Goal: Information Seeking & Learning: Learn about a topic

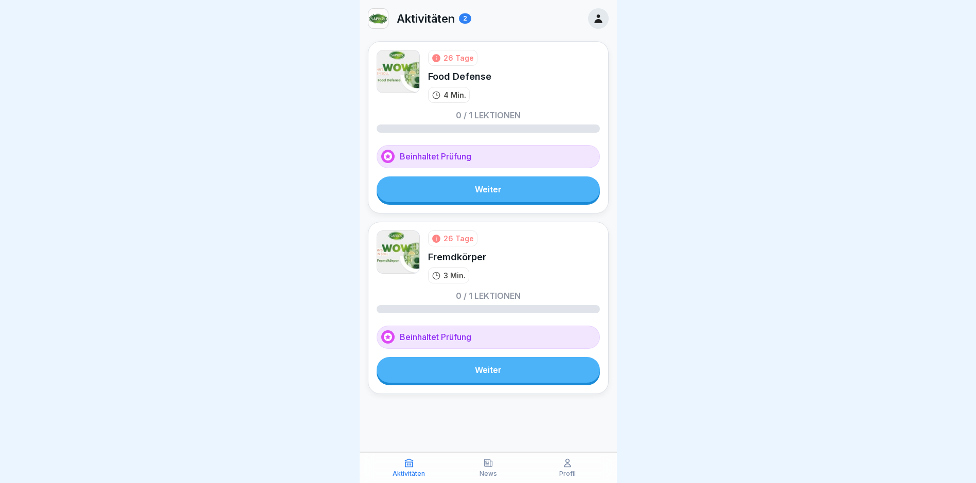
click at [510, 191] on link "Weiter" at bounding box center [488, 189] width 223 height 26
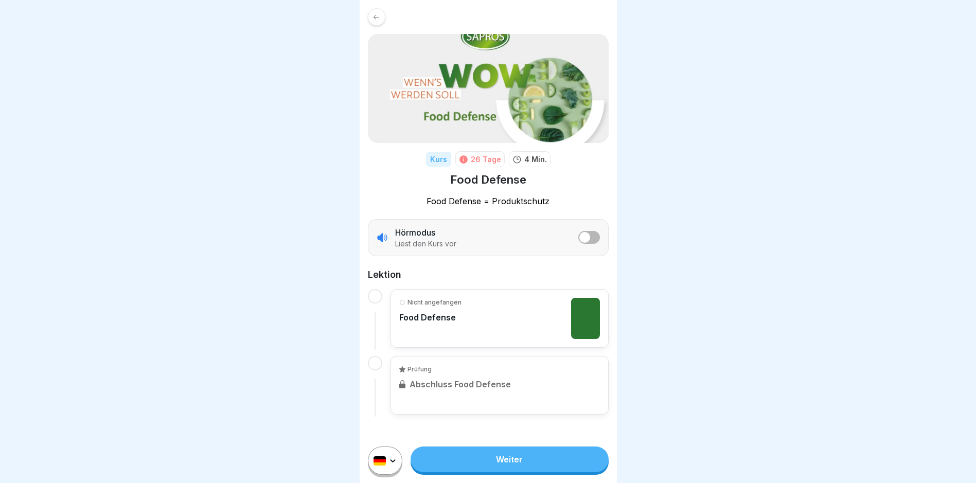
click at [534, 468] on link "Weiter" at bounding box center [509, 460] width 198 height 26
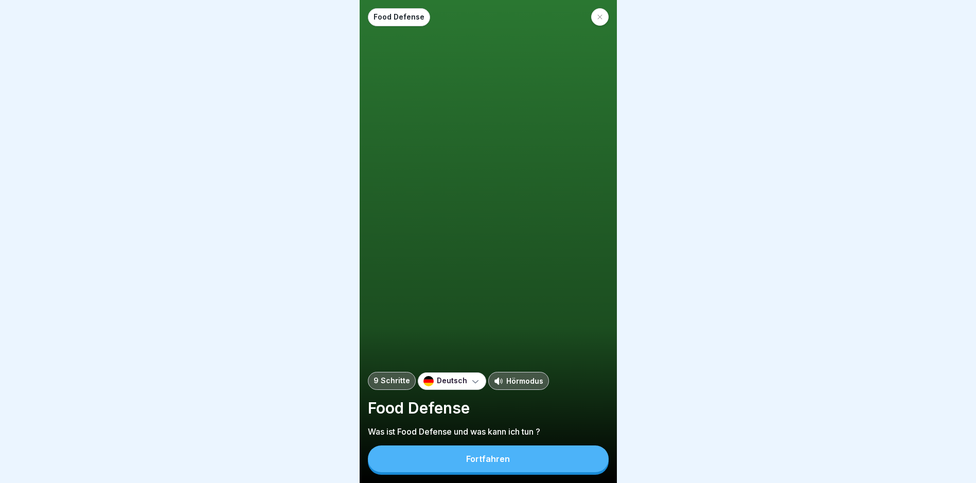
click at [534, 468] on button "Fortfahren" at bounding box center [488, 458] width 241 height 27
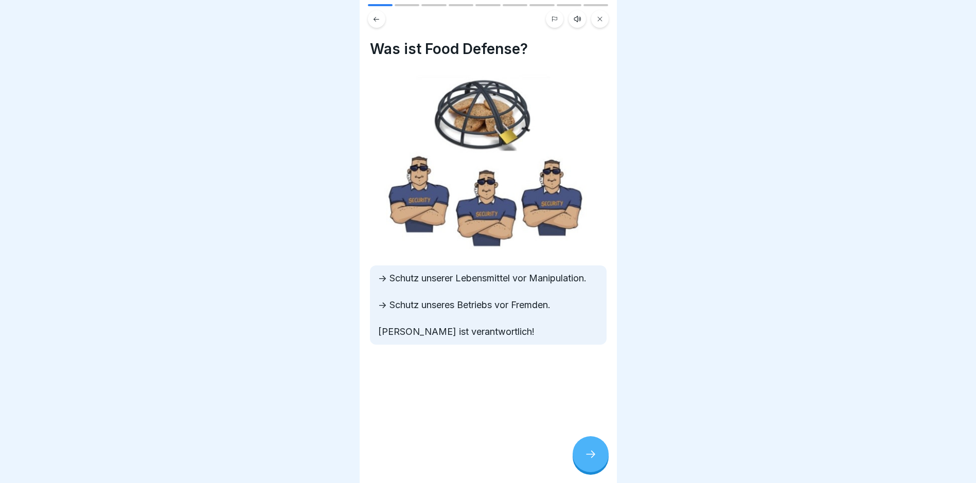
click at [599, 468] on div at bounding box center [591, 454] width 36 height 36
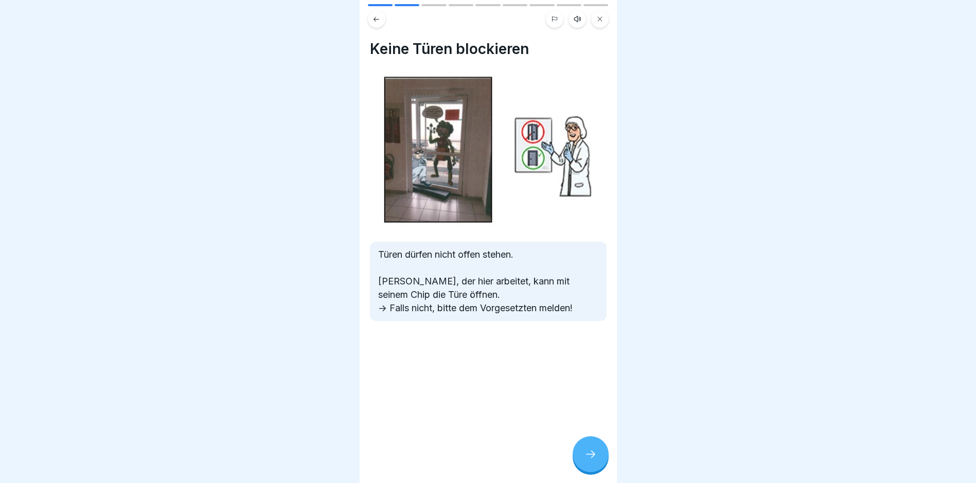
click at [599, 468] on div at bounding box center [591, 454] width 36 height 36
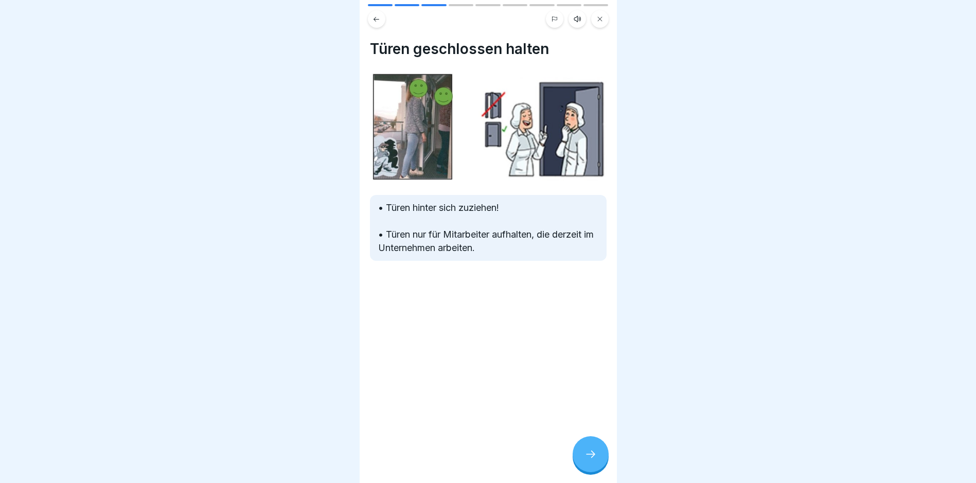
click at [599, 467] on div at bounding box center [591, 454] width 36 height 36
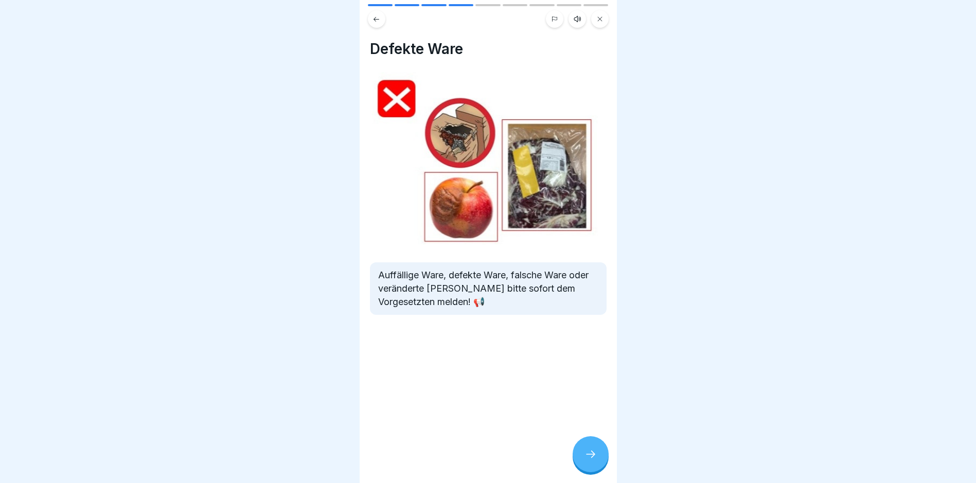
click at [601, 465] on div at bounding box center [591, 454] width 36 height 36
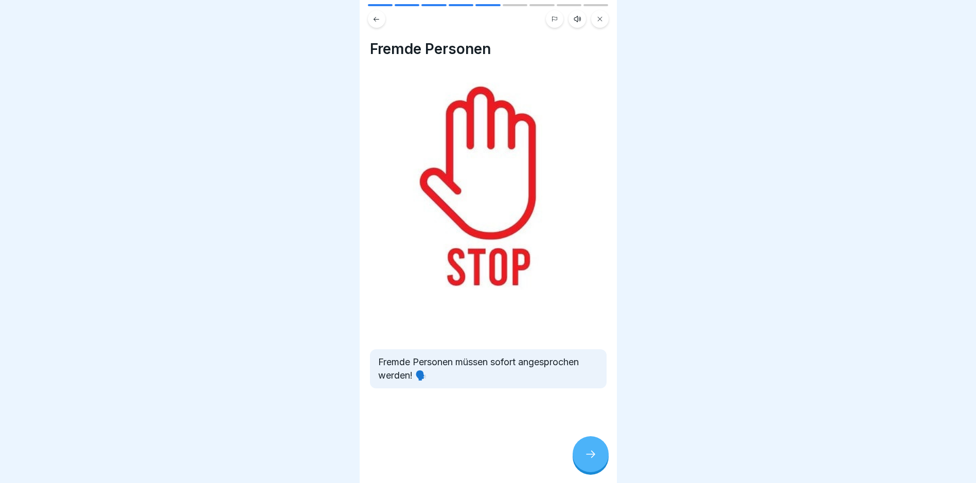
click at [601, 465] on div at bounding box center [591, 454] width 36 height 36
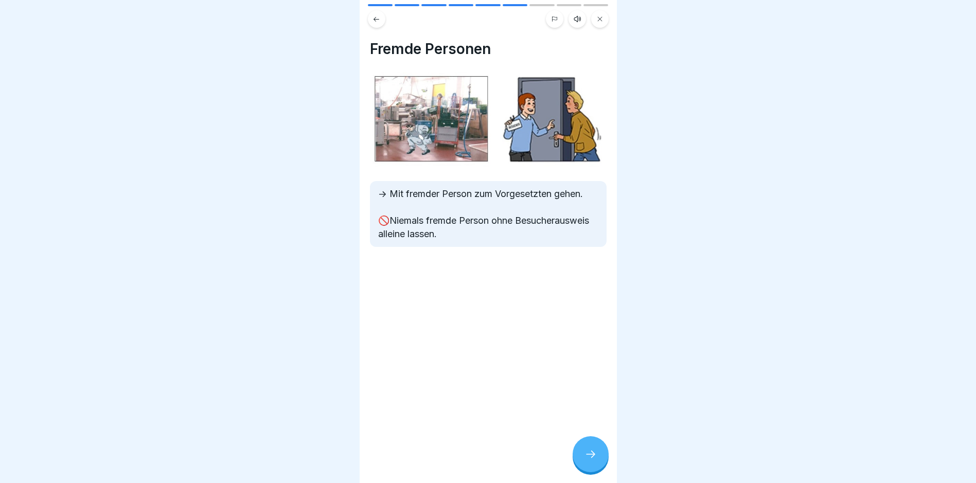
click at [601, 465] on div at bounding box center [591, 454] width 36 height 36
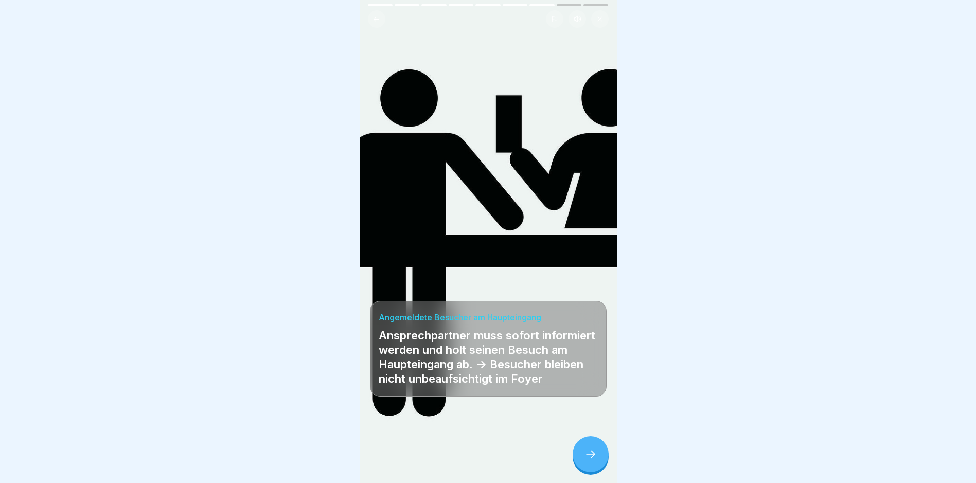
click at [601, 465] on div at bounding box center [591, 454] width 36 height 36
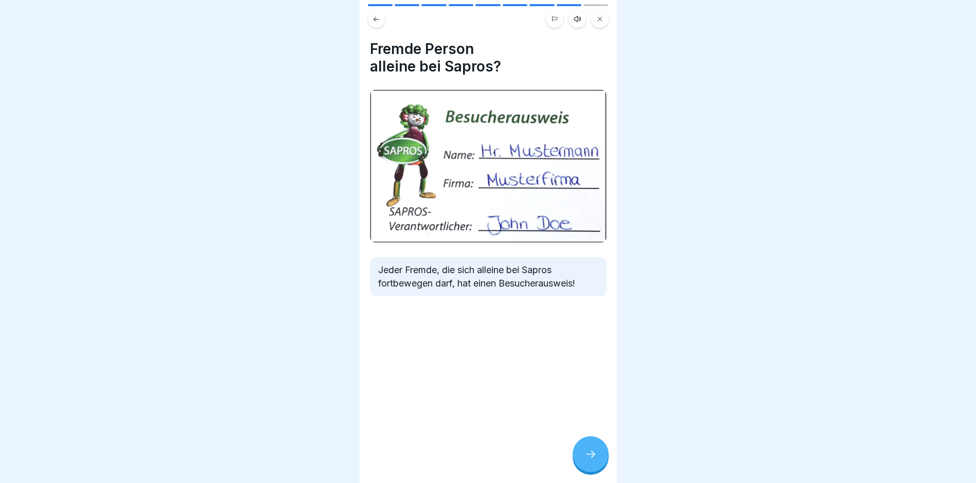
click at [601, 464] on div at bounding box center [591, 454] width 36 height 36
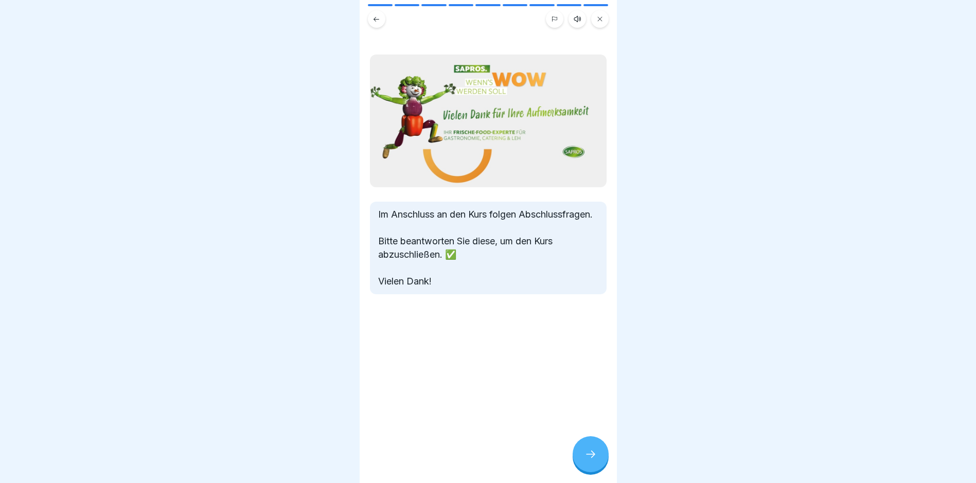
click at [601, 464] on div at bounding box center [591, 454] width 36 height 36
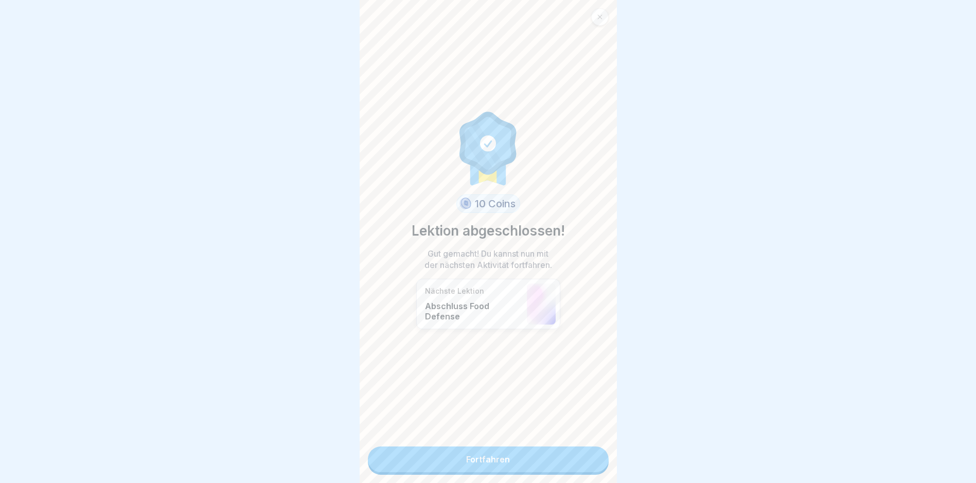
click at [601, 464] on link "Fortfahren" at bounding box center [488, 460] width 241 height 26
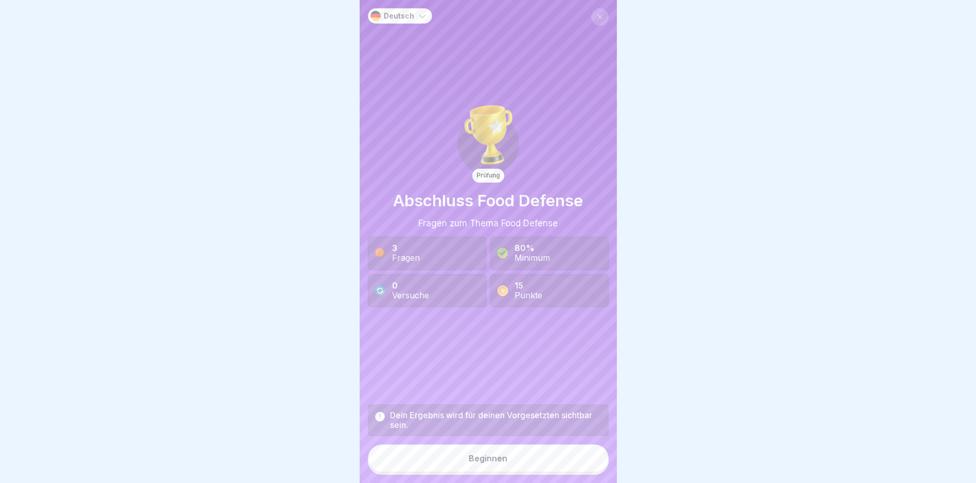
click at [601, 464] on div "Deutsch Prüfung Abschluss Food Defense Fragen zum Thema Food Defense 3 Fragen 8…" at bounding box center [488, 241] width 257 height 483
click at [587, 468] on button "Beginnen" at bounding box center [488, 458] width 241 height 28
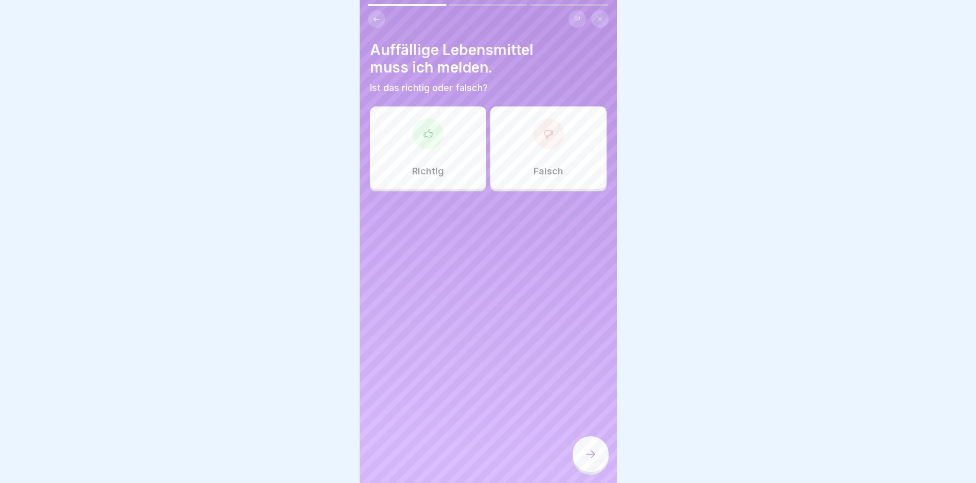
click at [443, 188] on div "Richtig" at bounding box center [428, 147] width 116 height 82
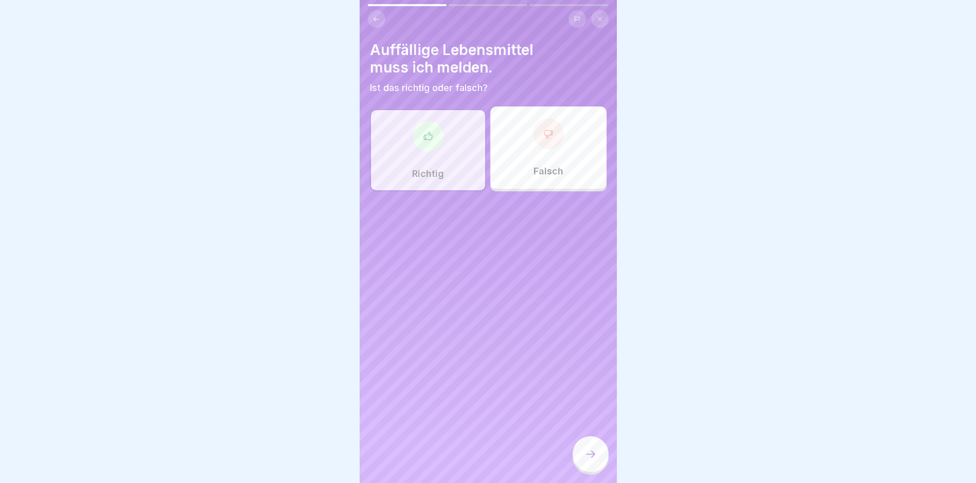
click at [594, 451] on div at bounding box center [591, 454] width 36 height 36
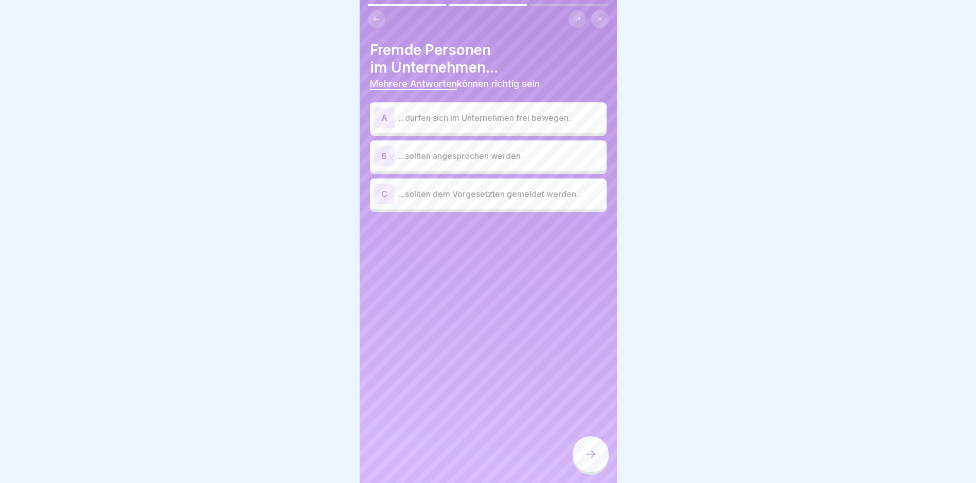
click at [499, 198] on p "...sollten dem Vorgesetzten gemeldet werden." at bounding box center [501, 194] width 204 height 12
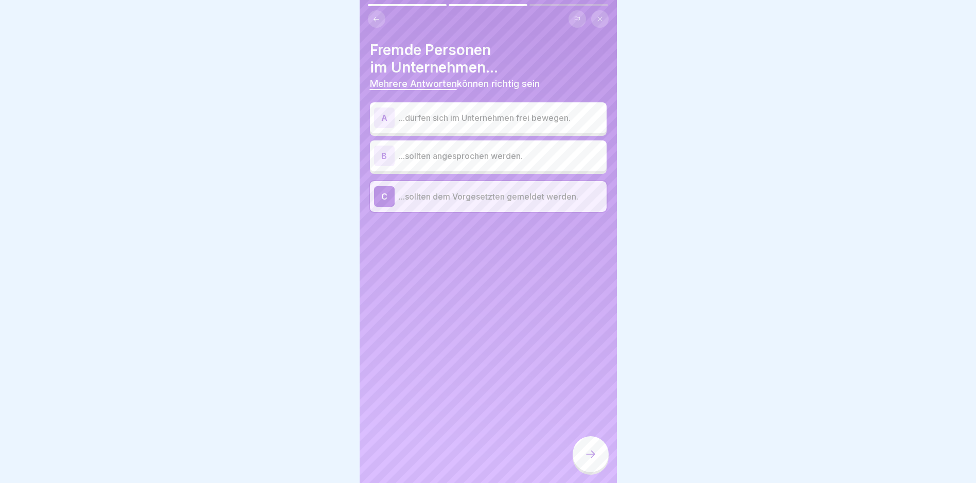
click at [585, 460] on icon at bounding box center [590, 454] width 12 height 12
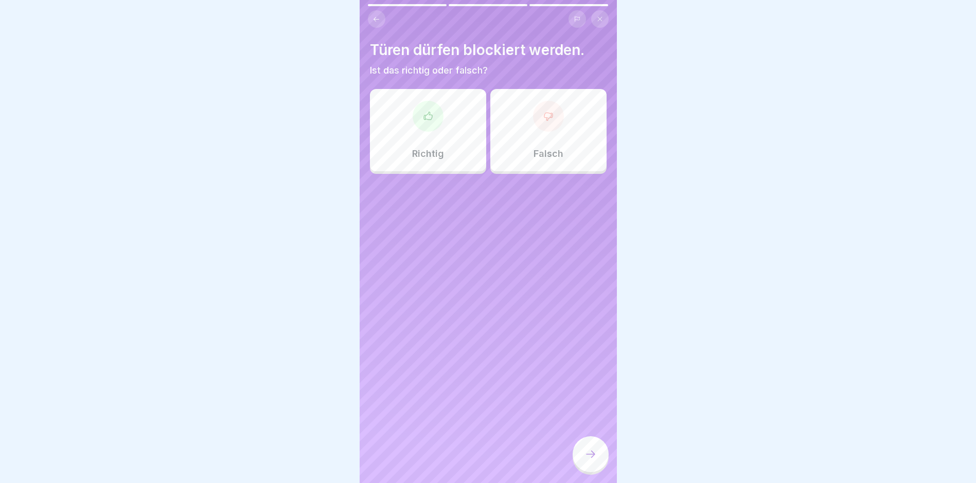
click at [523, 134] on div "Falsch" at bounding box center [548, 130] width 116 height 82
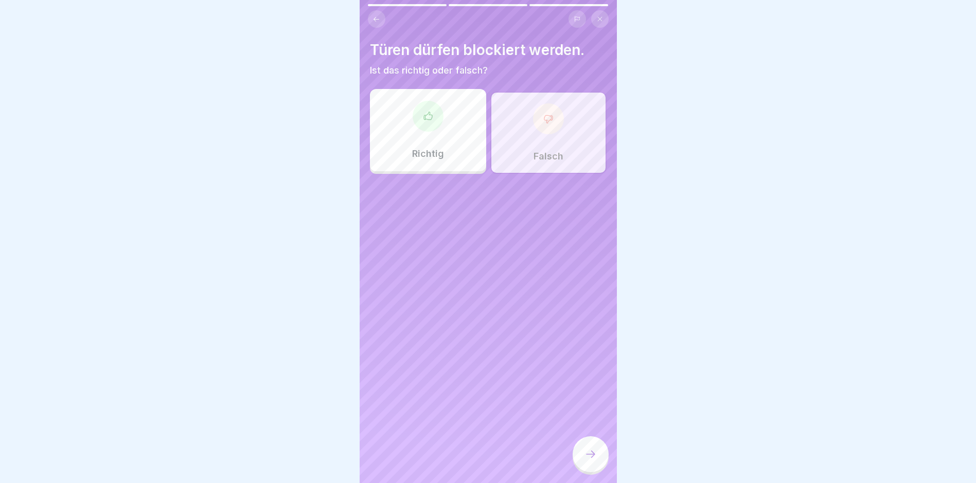
click at [599, 469] on div at bounding box center [591, 454] width 36 height 36
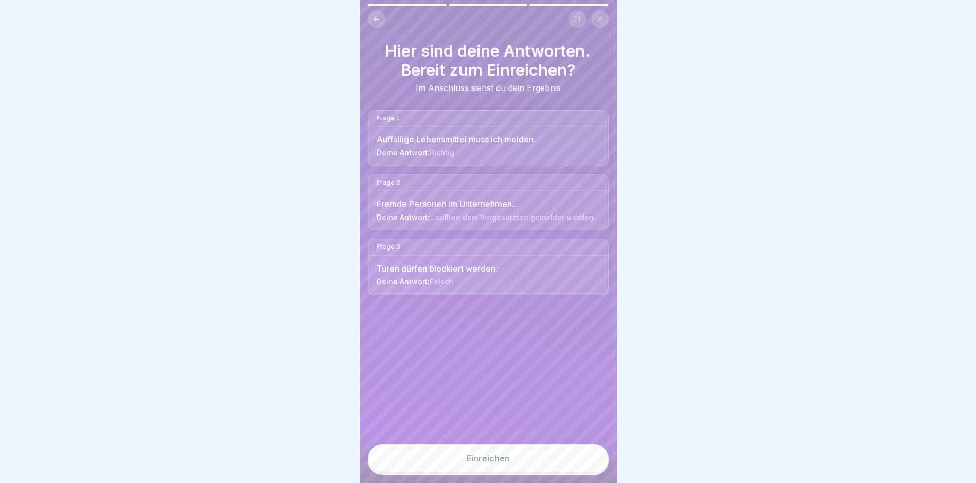
click at [539, 465] on button "Einreichen" at bounding box center [488, 458] width 241 height 28
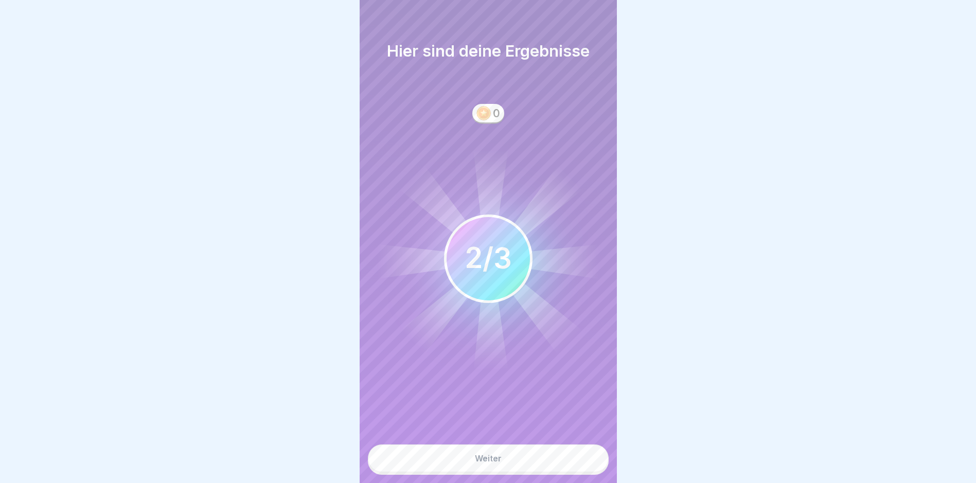
click at [538, 467] on button "Weiter" at bounding box center [488, 458] width 241 height 28
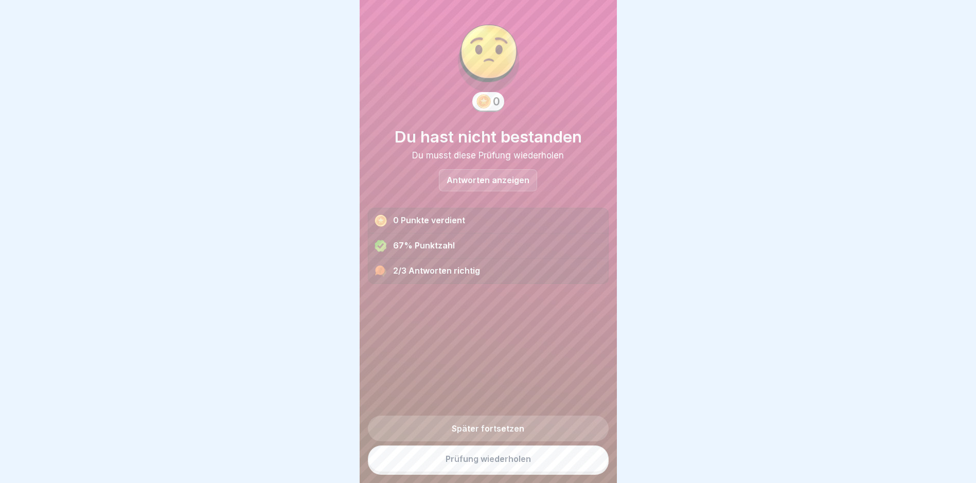
click at [538, 467] on link "Prüfung wiederholen" at bounding box center [488, 458] width 241 height 27
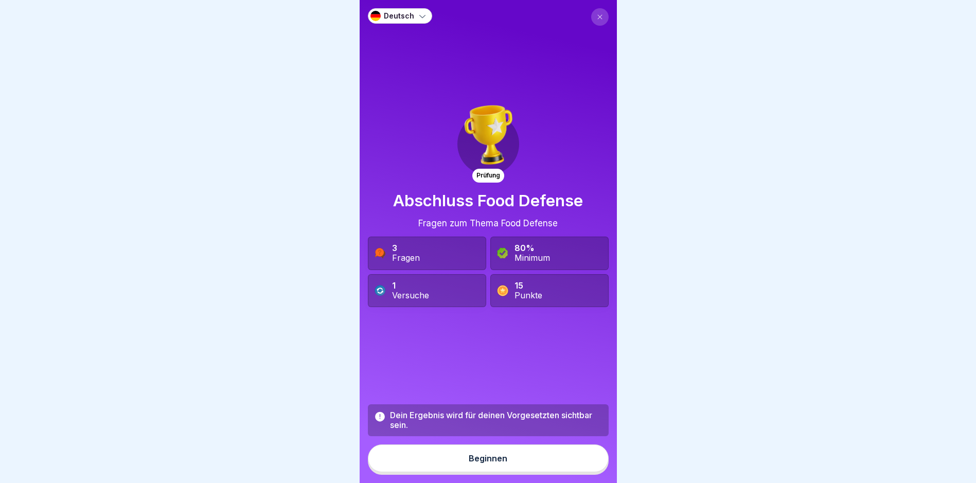
click at [492, 455] on button "Beginnen" at bounding box center [488, 458] width 241 height 28
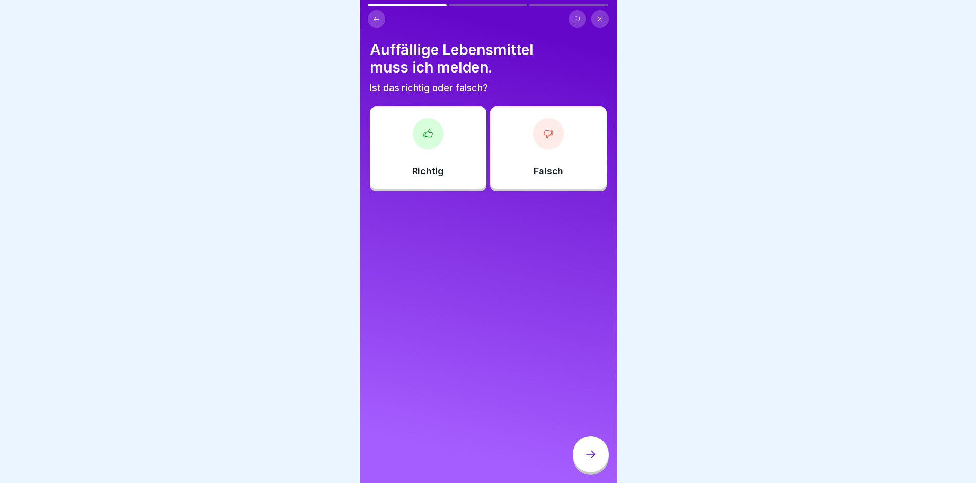
click at [429, 162] on div "Richtig" at bounding box center [428, 147] width 116 height 82
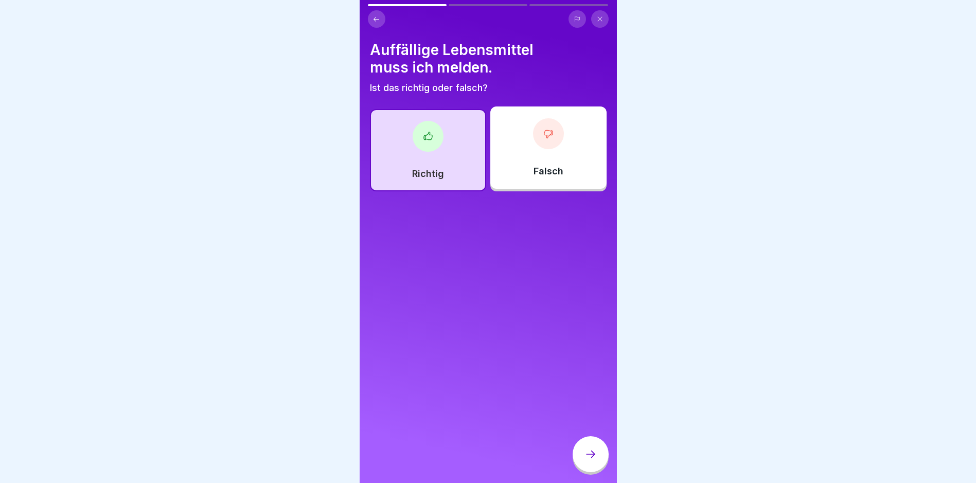
click at [585, 472] on div at bounding box center [591, 454] width 36 height 36
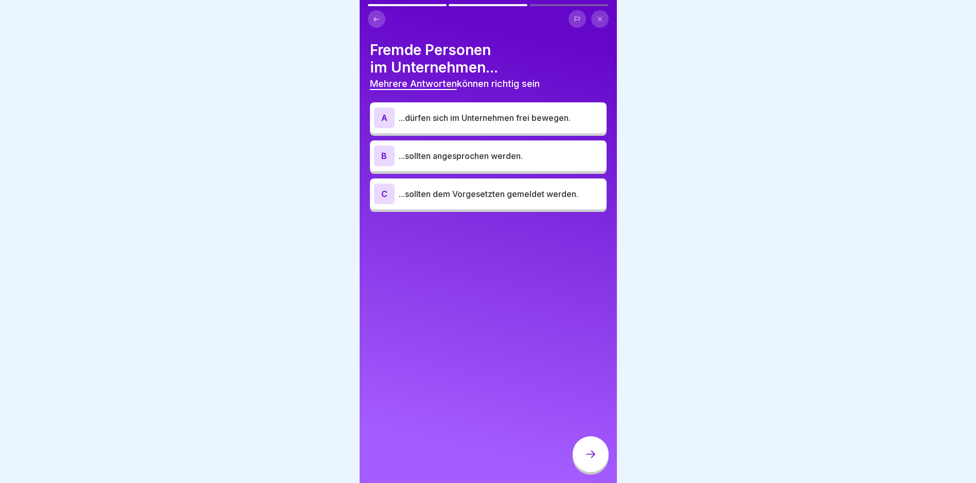
click at [487, 199] on p "...sollten dem Vorgesetzten gemeldet werden." at bounding box center [501, 194] width 204 height 12
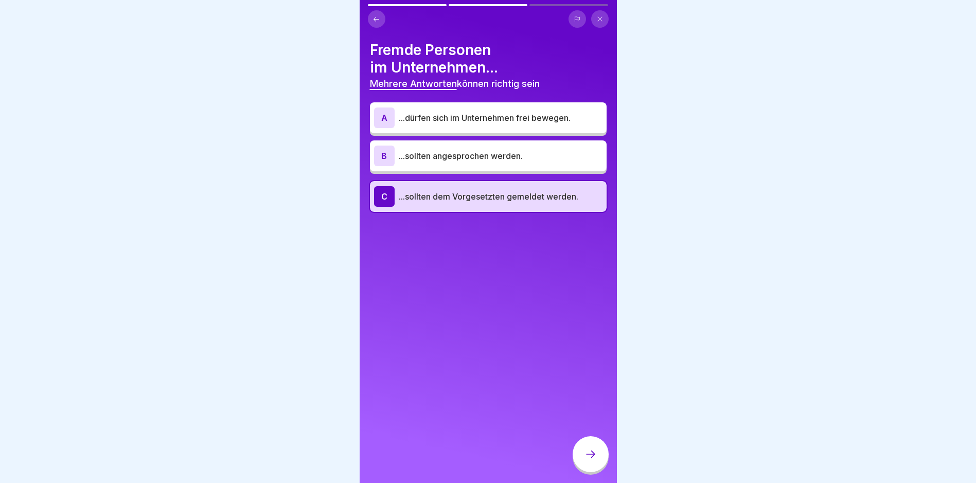
click at [503, 158] on p "...sollten angesprochen werden." at bounding box center [501, 156] width 204 height 12
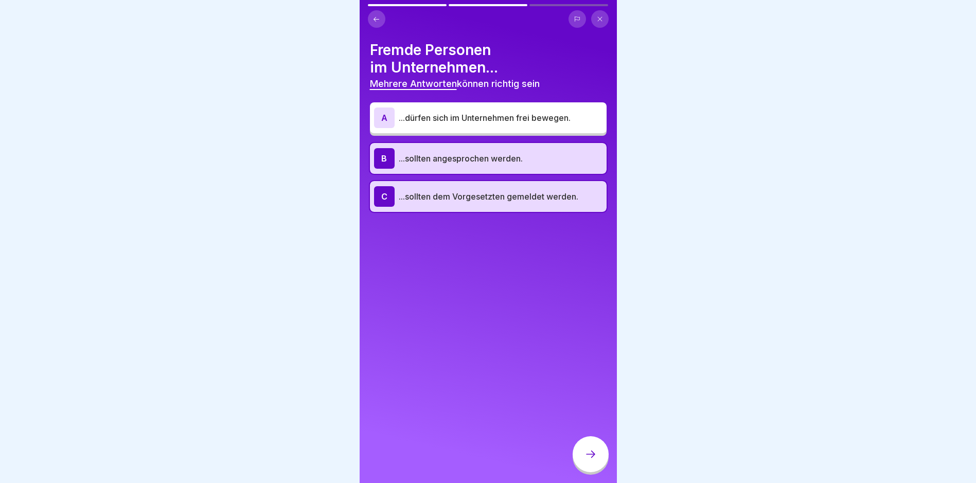
click at [592, 447] on div at bounding box center [591, 454] width 36 height 36
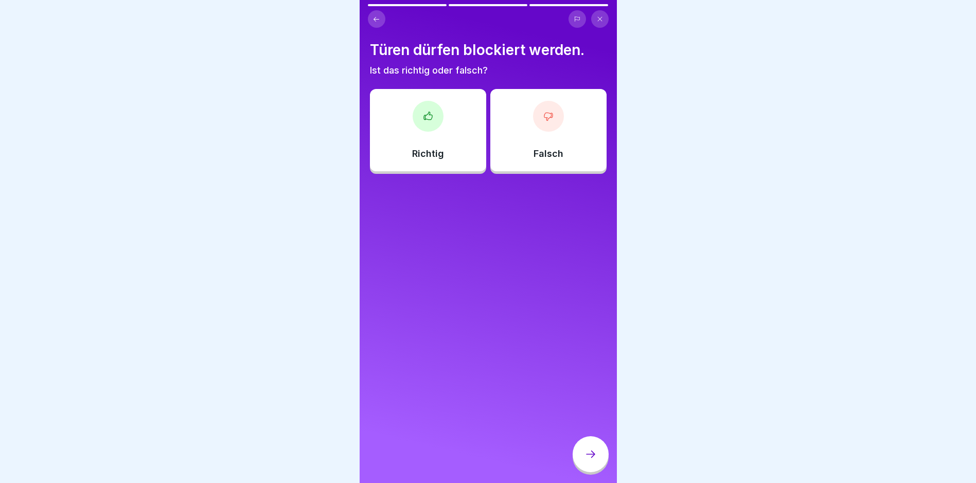
click at [500, 119] on div "Falsch" at bounding box center [548, 130] width 116 height 82
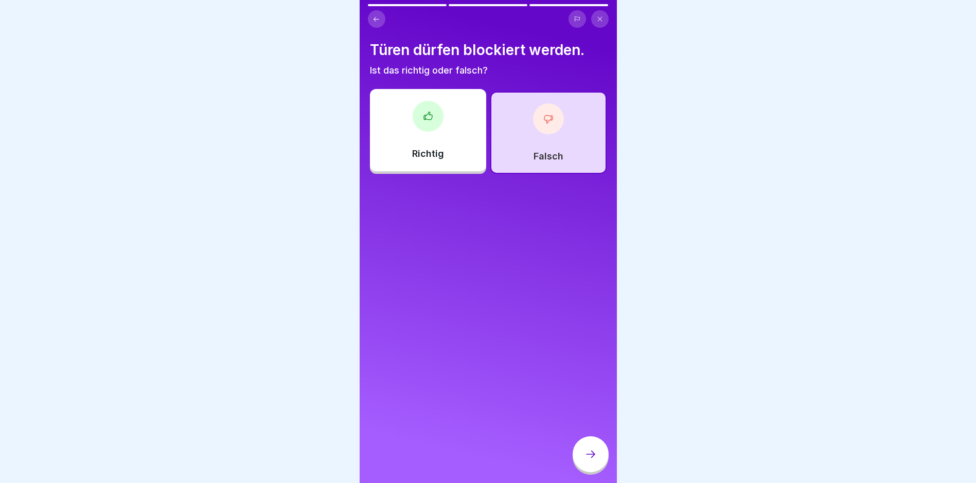
click at [580, 462] on div at bounding box center [591, 454] width 36 height 36
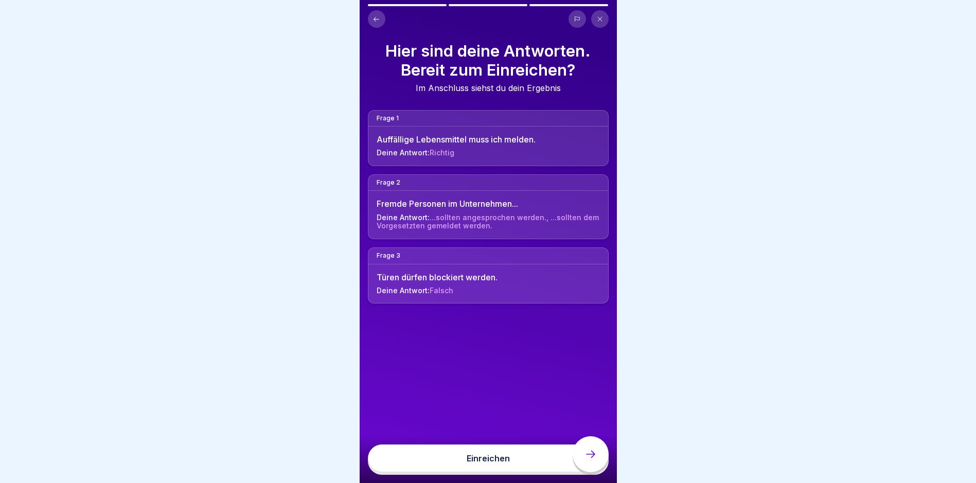
click at [580, 460] on button "Einreichen" at bounding box center [488, 458] width 241 height 28
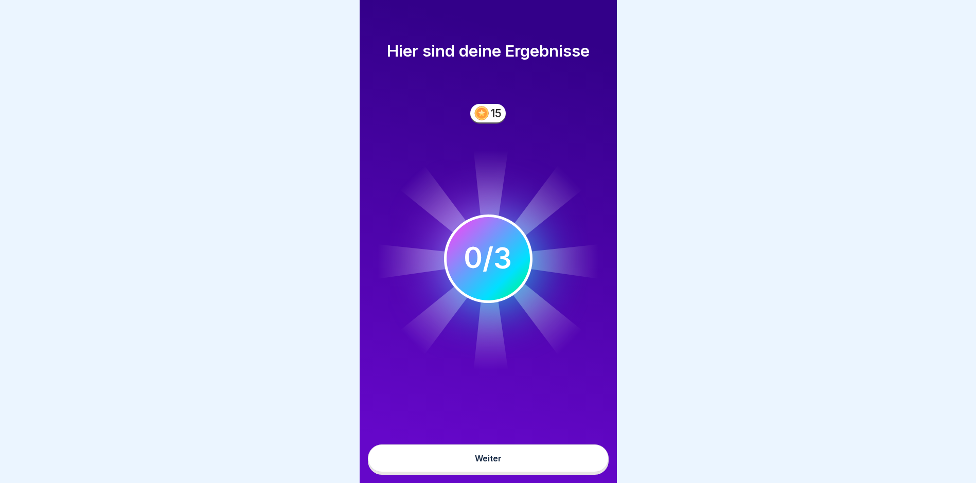
click at [581, 460] on button "Weiter" at bounding box center [488, 458] width 241 height 28
click at [582, 466] on button "Weiter" at bounding box center [488, 458] width 241 height 28
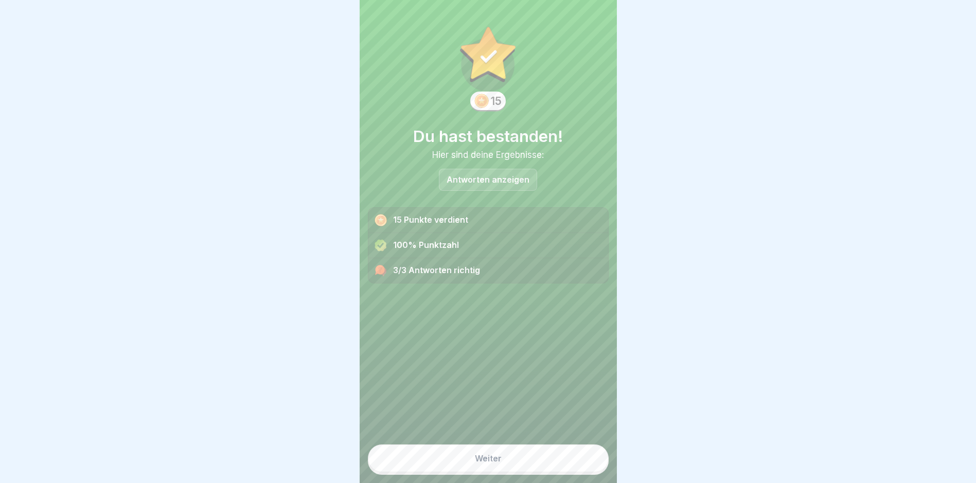
click at [566, 452] on div "Weiter" at bounding box center [488, 455] width 241 height 39
click at [560, 461] on button "Weiter" at bounding box center [488, 458] width 241 height 28
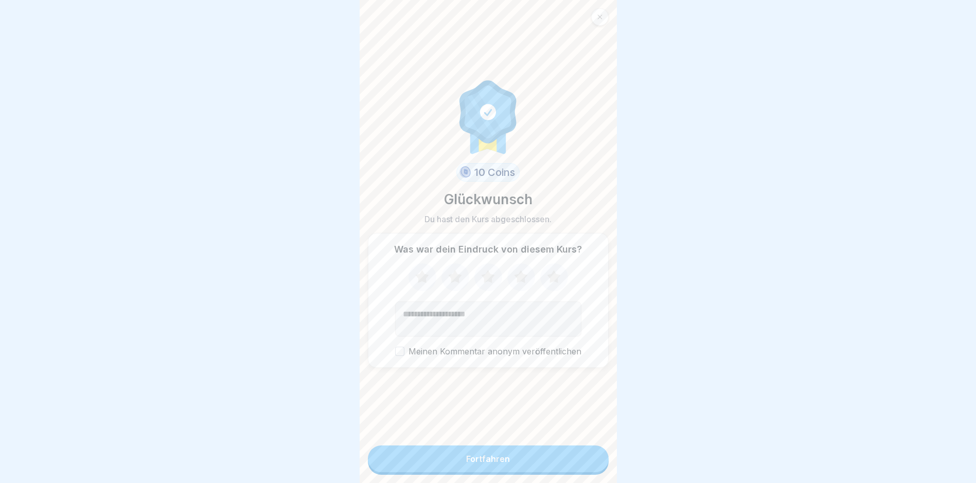
click at [560, 461] on button "Fortfahren" at bounding box center [488, 458] width 241 height 27
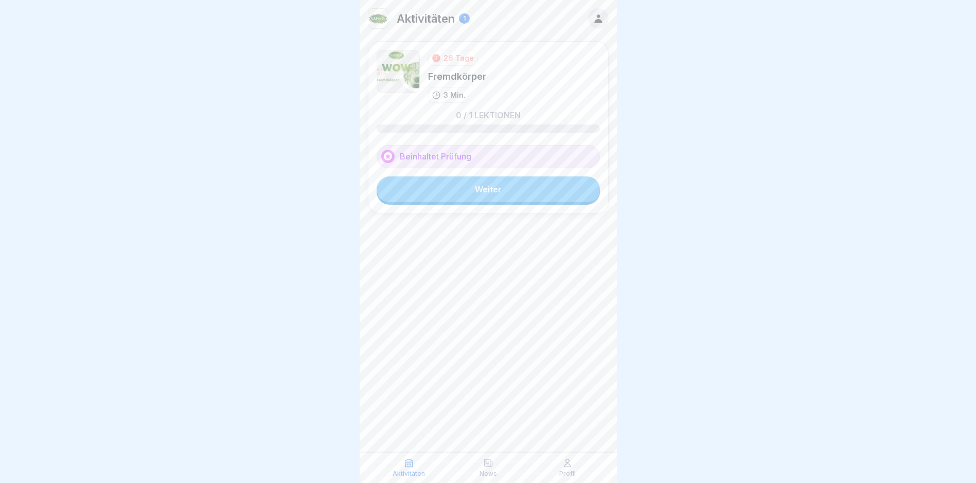
click at [559, 465] on div "Profil" at bounding box center [567, 468] width 74 height 20
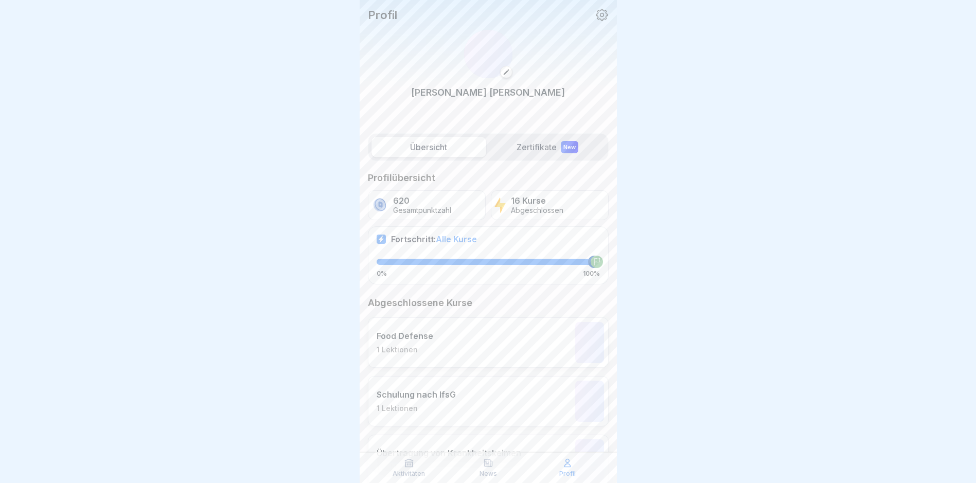
click at [512, 204] on p "16 Kurse" at bounding box center [537, 201] width 52 height 10
drag, startPoint x: 413, startPoint y: 470, endPoint x: 422, endPoint y: 447, distance: 24.9
click at [413, 471] on p "Aktivitäten" at bounding box center [408, 473] width 32 height 7
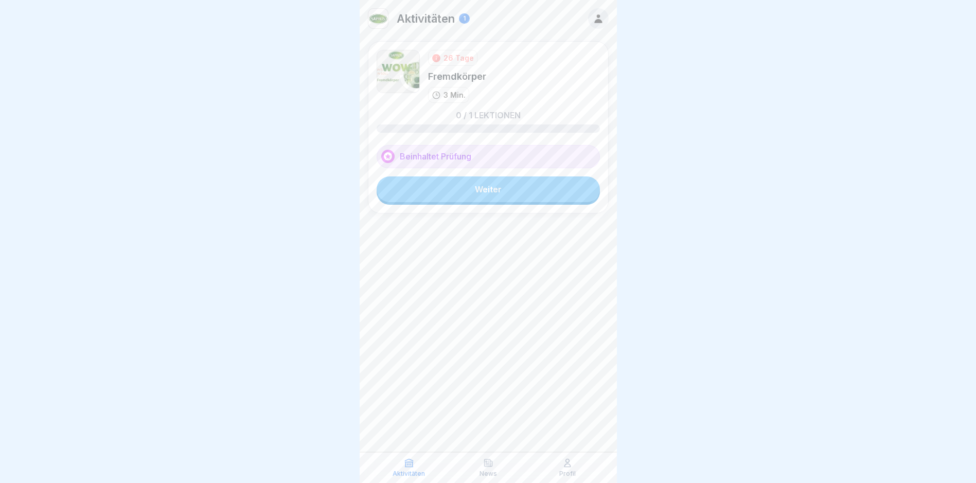
click at [528, 176] on div "26 Tage Fremdkörper 3 Min. 0 / 1 Lektionen Beinhaltet Prüfung Weiter" at bounding box center [488, 127] width 241 height 172
click at [526, 204] on div "26 Tage Fremdkörper 3 Min. 0 / 1 Lektionen Beinhaltet Prüfung Weiter" at bounding box center [488, 127] width 241 height 172
click at [525, 196] on link "Weiter" at bounding box center [488, 189] width 223 height 26
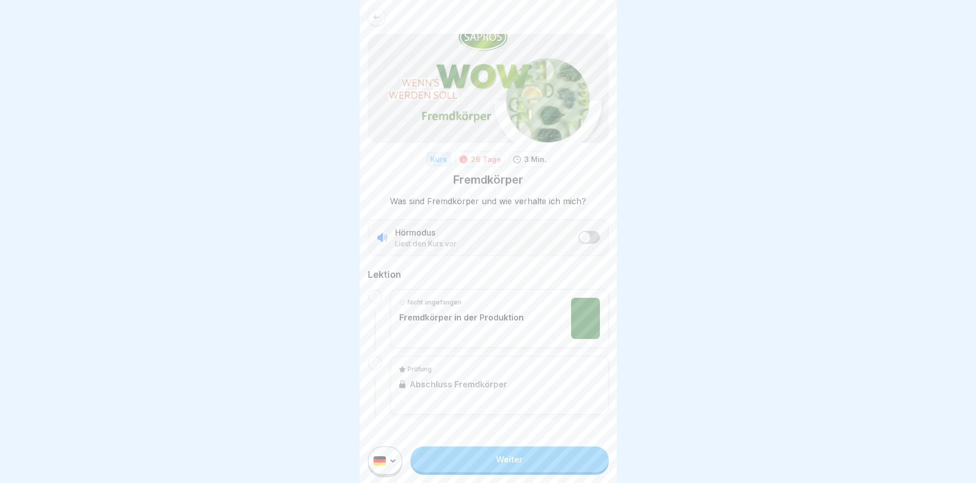
click at [533, 462] on link "Weiter" at bounding box center [509, 460] width 198 height 26
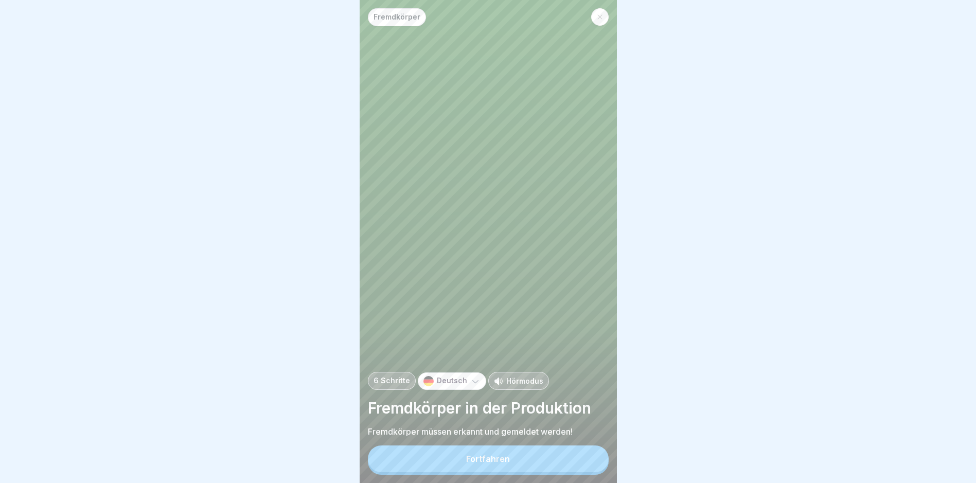
click at [533, 462] on button "Fortfahren" at bounding box center [488, 458] width 241 height 27
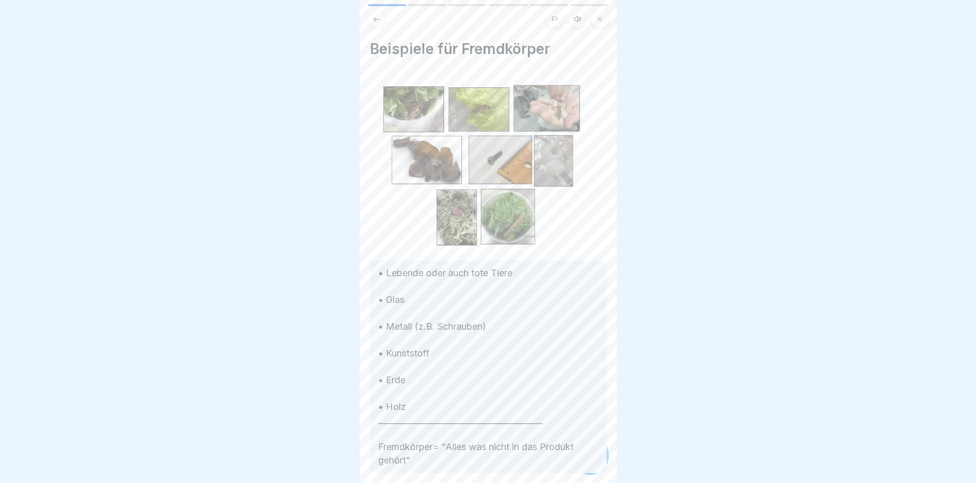
click at [533, 462] on div "• Lebende oder auch tote Tiere • Glas • Metall (z.B. Schrauben) • Kunststoff • …" at bounding box center [488, 366] width 237 height 213
click at [597, 464] on div at bounding box center [591, 454] width 36 height 36
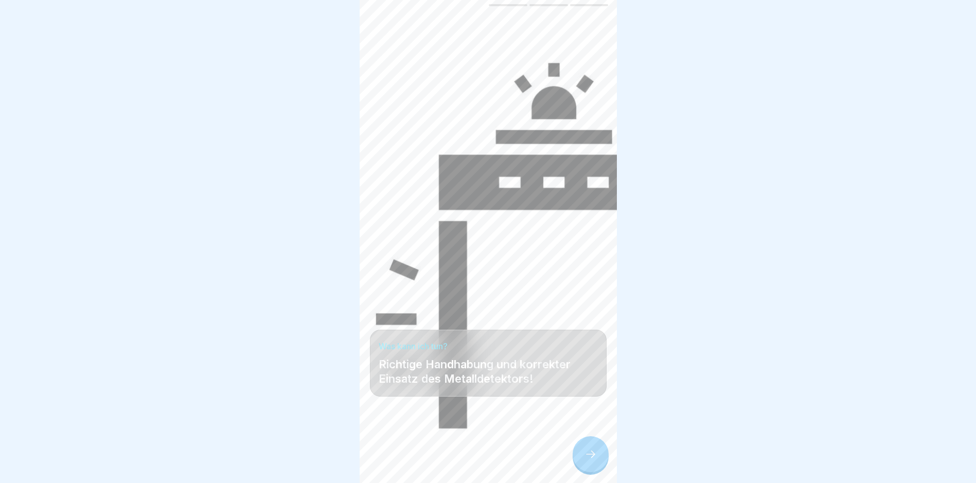
click at [597, 464] on div at bounding box center [591, 454] width 36 height 36
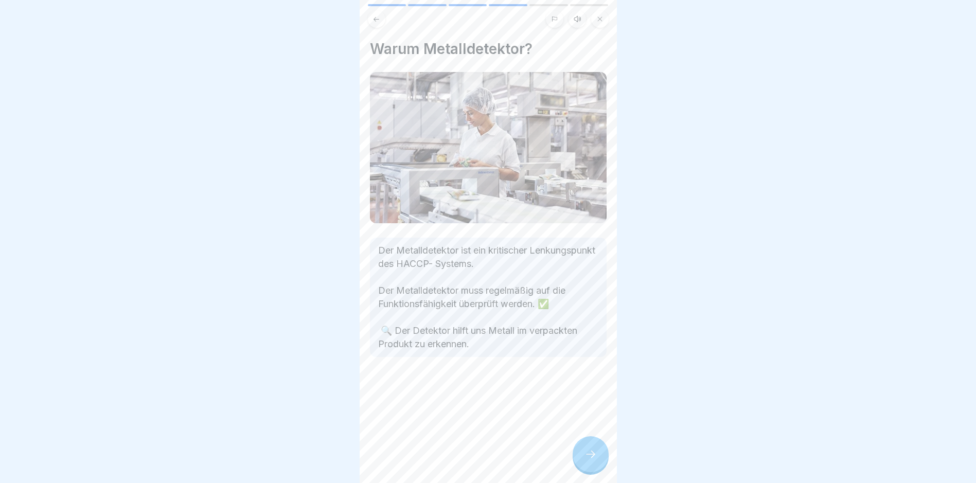
click at [597, 464] on div at bounding box center [591, 454] width 36 height 36
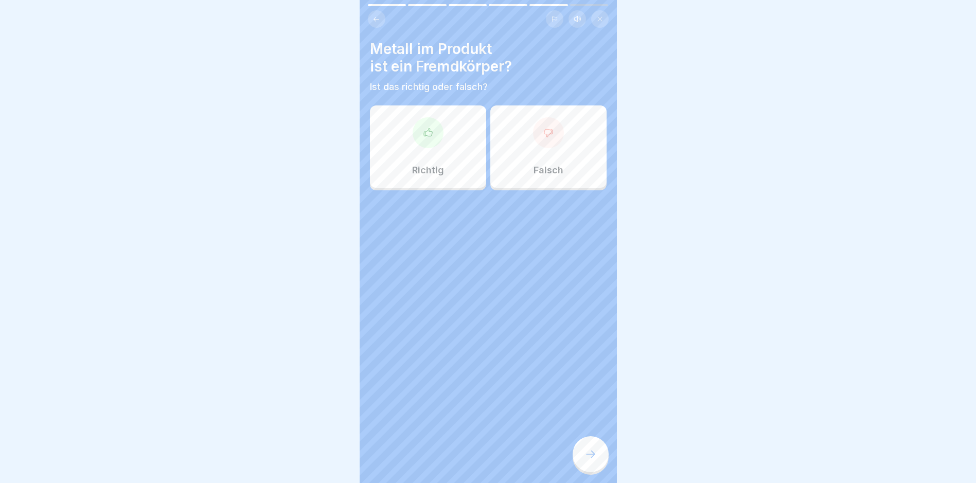
click at [598, 464] on div at bounding box center [591, 454] width 36 height 36
click at [434, 158] on div "Richtig" at bounding box center [428, 146] width 116 height 82
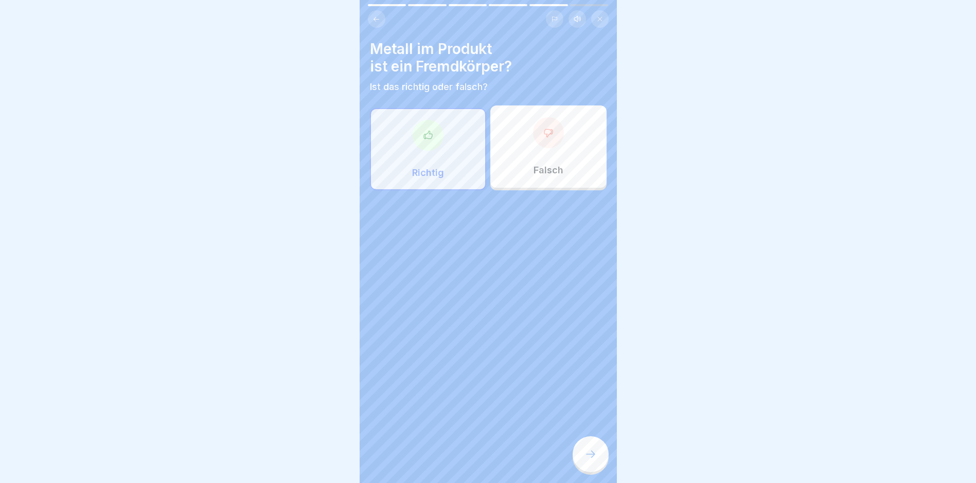
click at [593, 459] on icon at bounding box center [590, 454] width 12 height 12
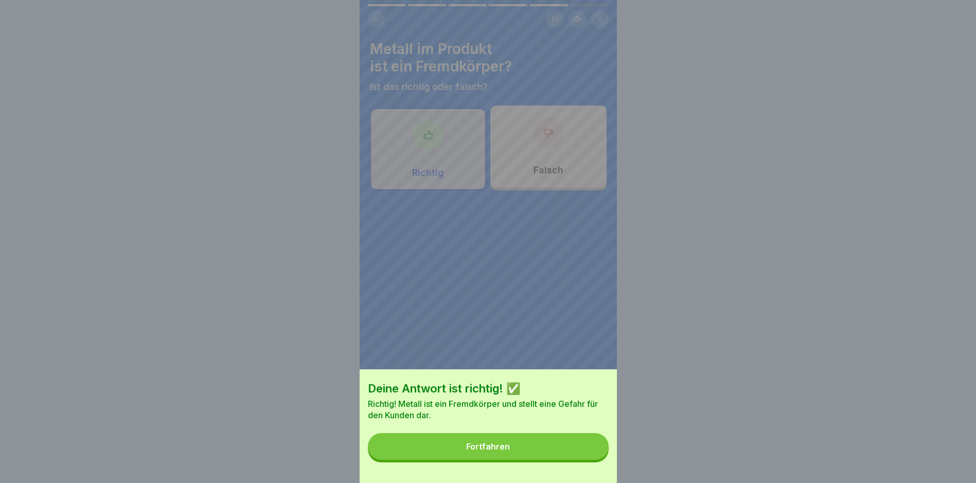
click at [587, 460] on button "Fortfahren" at bounding box center [488, 446] width 241 height 27
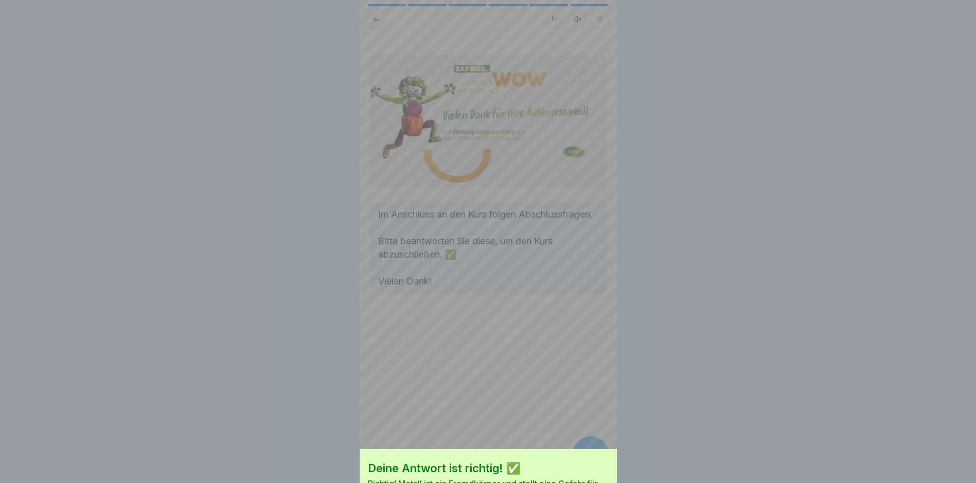
click at [587, 461] on div "Deine Antwort ist richtig! ✅ Richtig! Metall ist ein Fremdkörper und stellt ein…" at bounding box center [488, 241] width 976 height 483
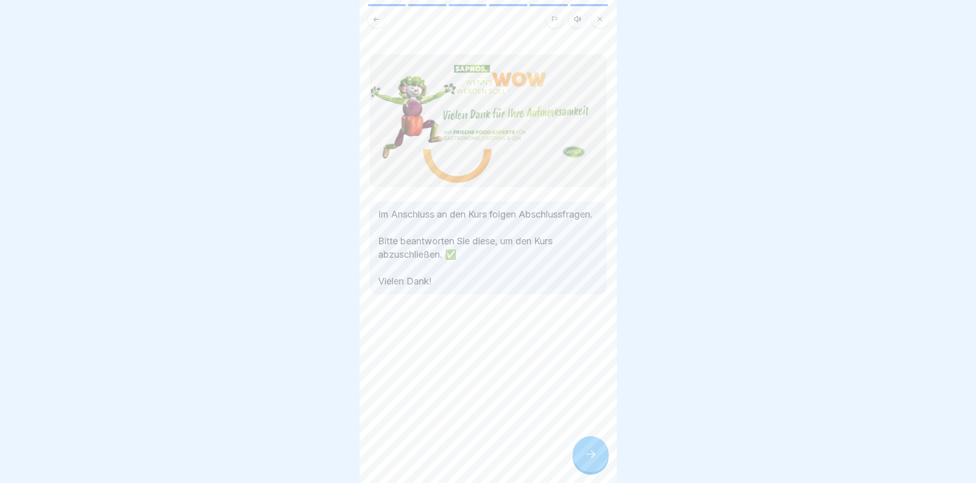
click at [587, 459] on icon at bounding box center [590, 454] width 12 height 12
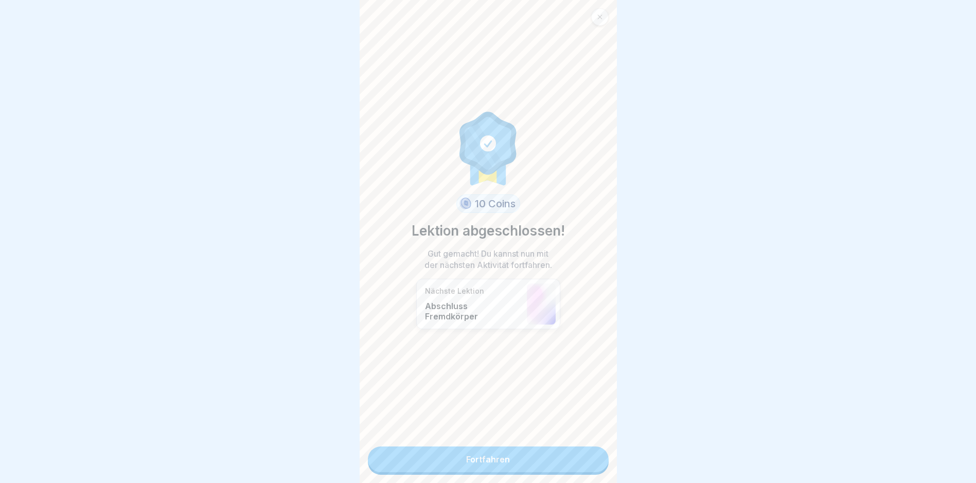
click at [587, 459] on link "Fortfahren" at bounding box center [488, 460] width 241 height 26
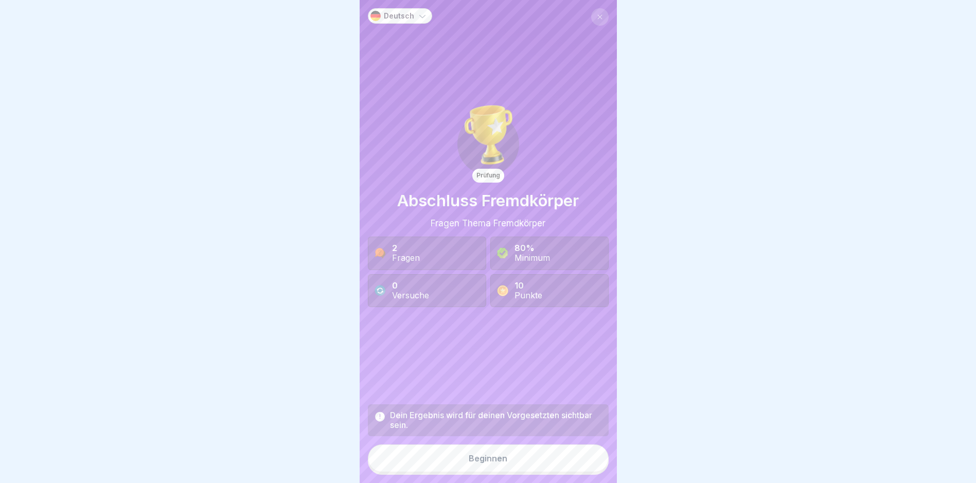
click at [587, 459] on button "Beginnen" at bounding box center [488, 458] width 241 height 28
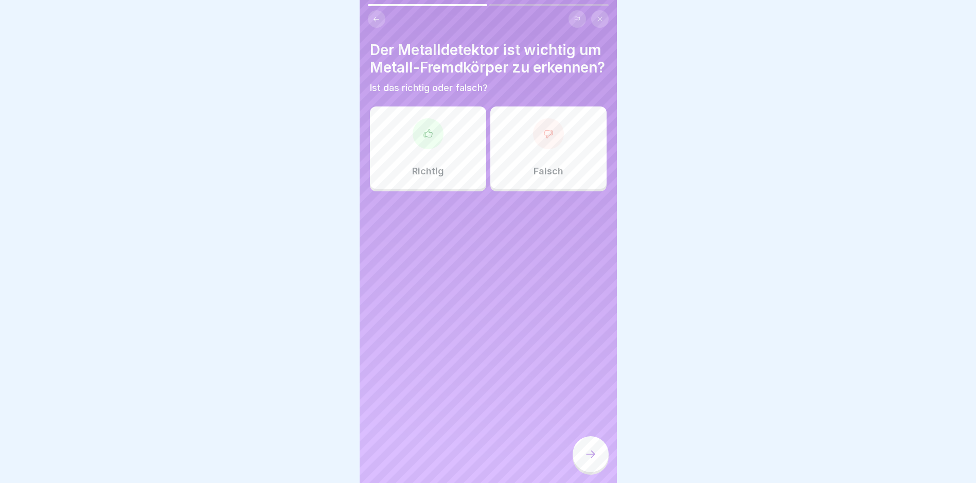
click at [440, 169] on div "Richtig" at bounding box center [428, 147] width 116 height 82
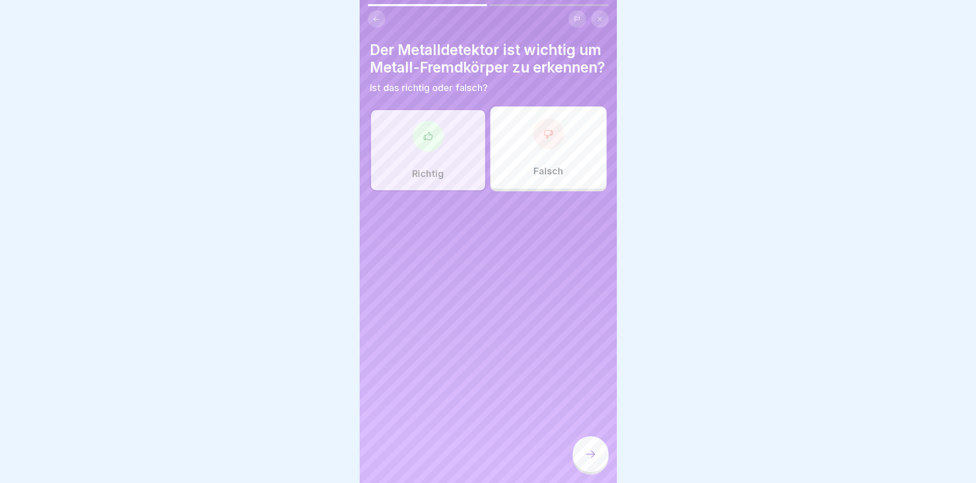
click at [589, 460] on icon at bounding box center [590, 454] width 12 height 12
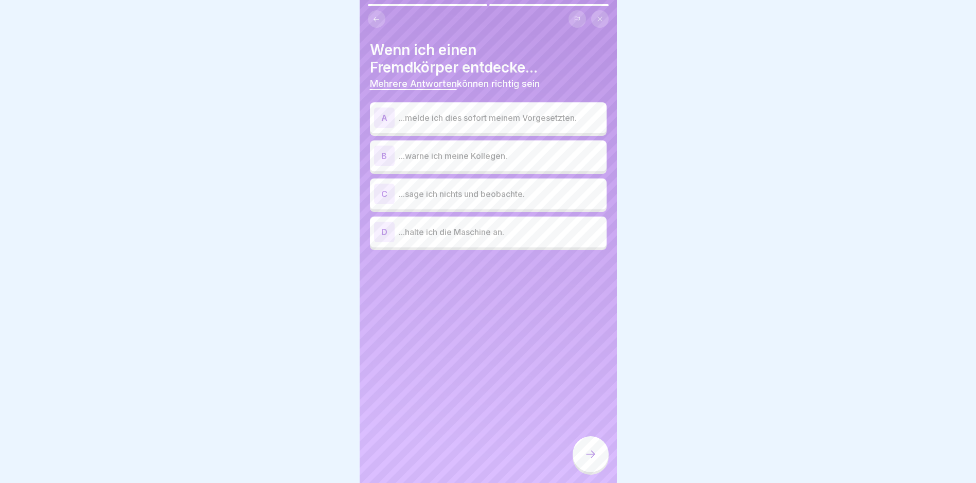
click at [505, 120] on p "...melde ich dies sofort meinem Vorgesetzten." at bounding box center [501, 118] width 204 height 12
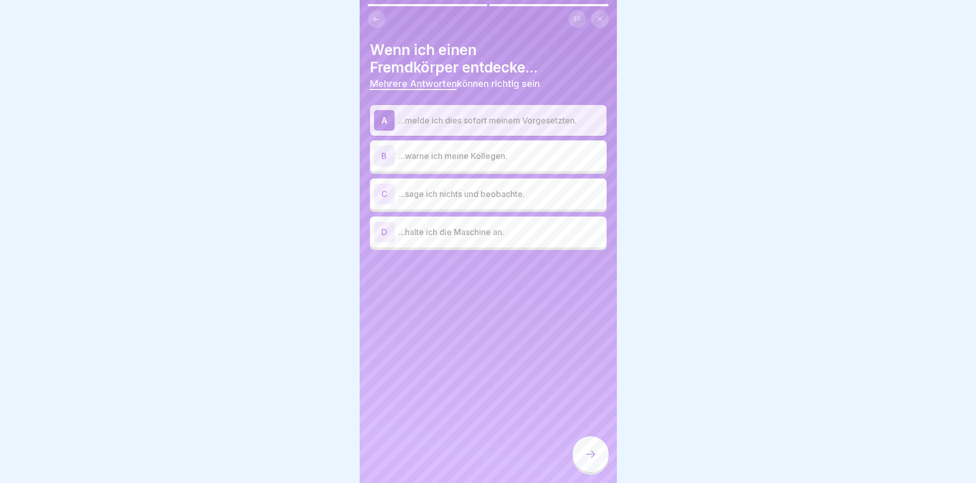
click at [521, 154] on p "...warne ich meine Kollegen." at bounding box center [501, 156] width 204 height 12
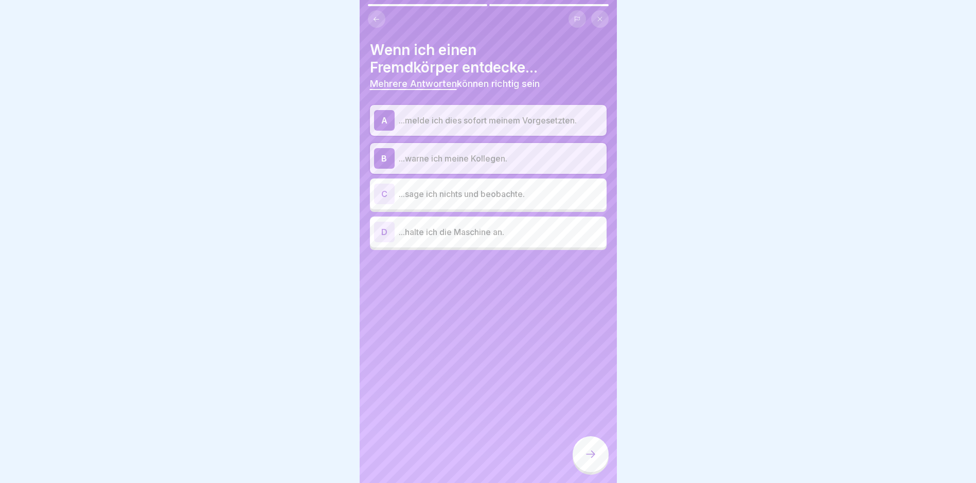
click at [478, 238] on div "D ...halte ich die Maschine an." at bounding box center [488, 232] width 228 height 21
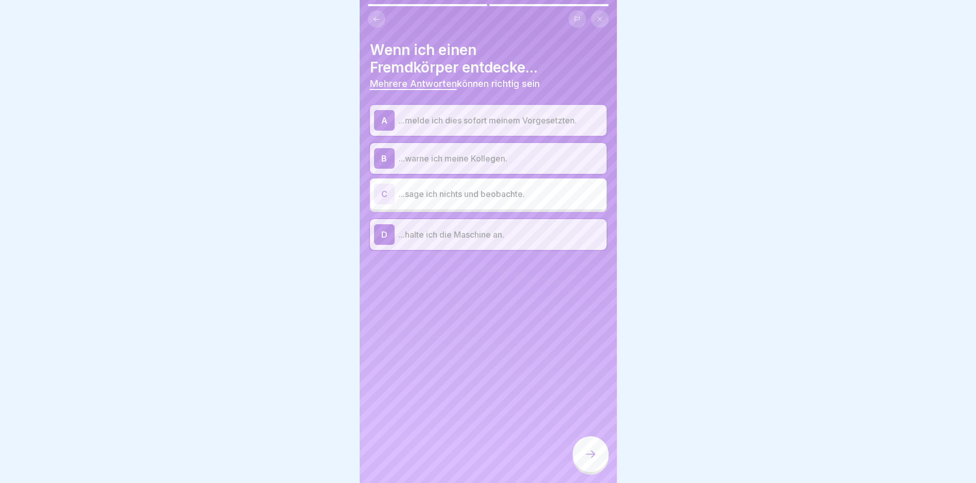
click at [583, 455] on div at bounding box center [591, 454] width 36 height 36
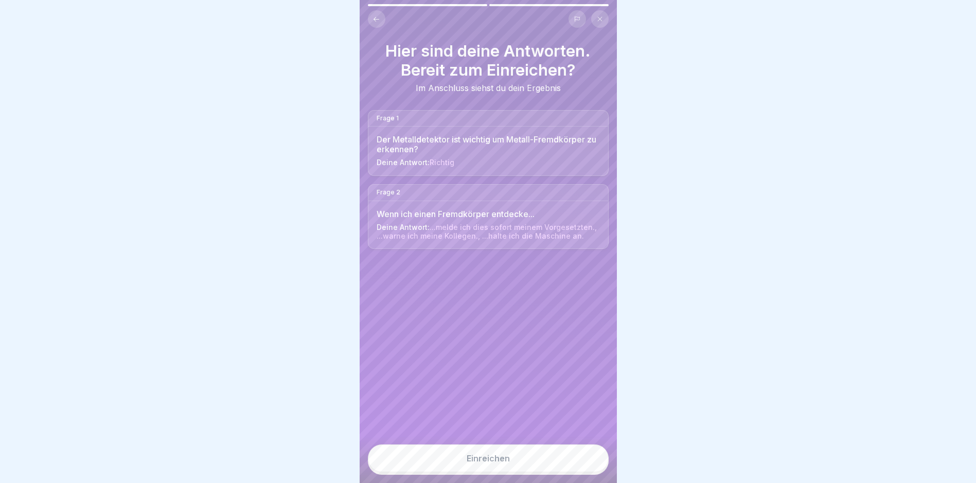
click at [563, 458] on button "Einreichen" at bounding box center [488, 458] width 241 height 28
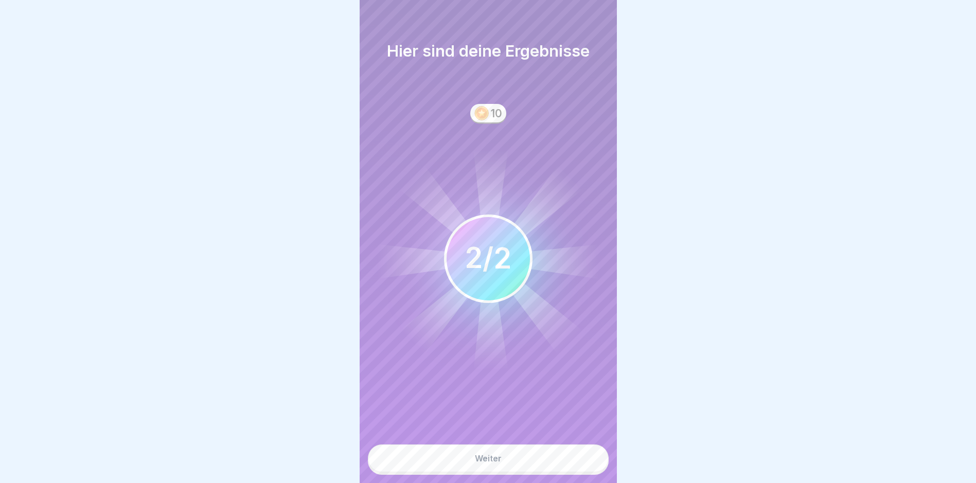
click at [562, 462] on button "Weiter" at bounding box center [488, 458] width 241 height 28
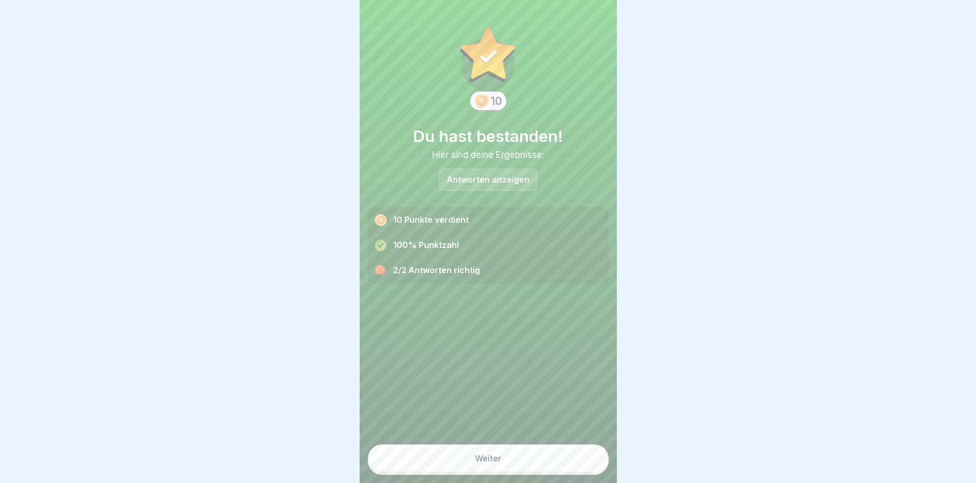
click at [562, 462] on button "Weiter" at bounding box center [488, 458] width 241 height 28
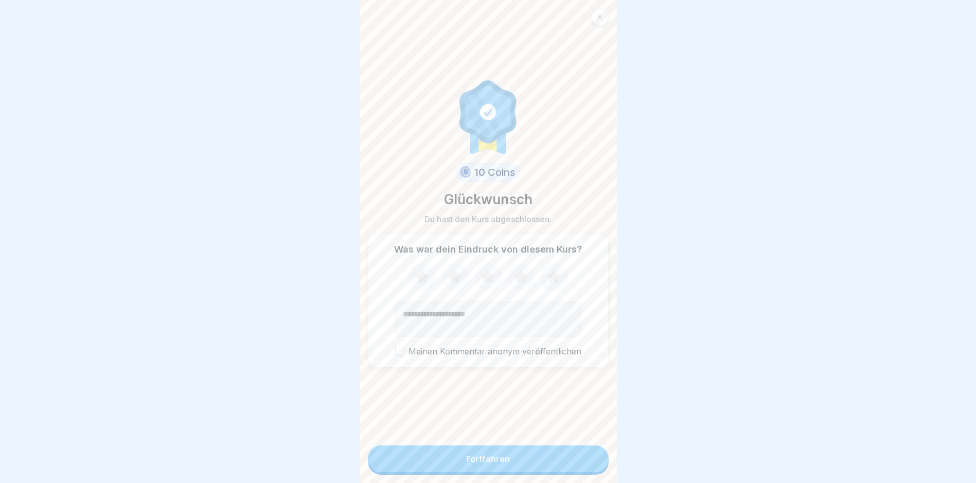
click at [562, 462] on button "Fortfahren" at bounding box center [488, 458] width 241 height 27
